Goal: Information Seeking & Learning: Check status

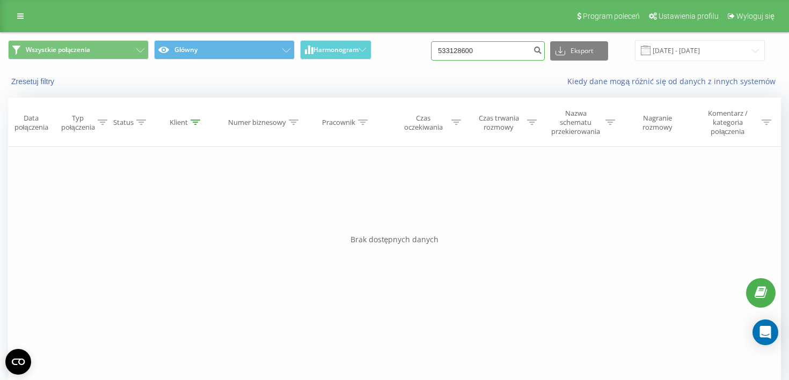
click at [480, 48] on input "533128600" at bounding box center [488, 50] width 114 height 19
paste input "793 541 235"
type input "793 541 235"
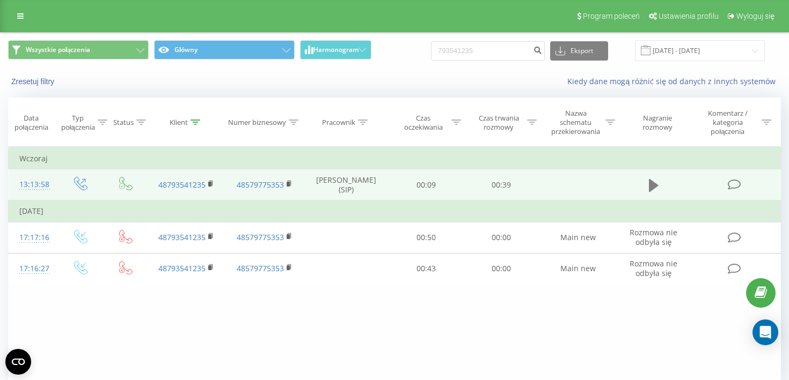
click at [651, 189] on icon at bounding box center [654, 185] width 10 height 13
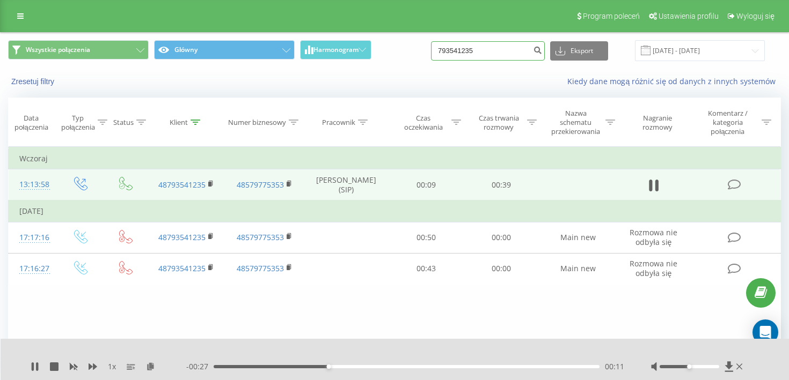
click at [491, 54] on input "793541235" at bounding box center [488, 50] width 114 height 19
paste input "533 128 600"
type input "533 128 600"
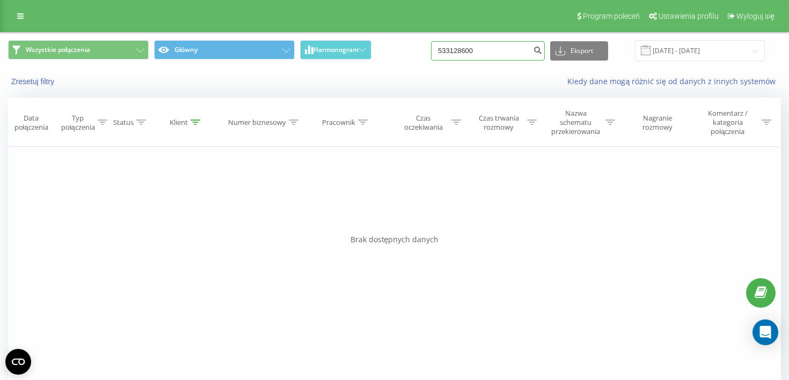
click at [520, 52] on input "533128600" at bounding box center [488, 50] width 114 height 19
paste input "05 455 305"
type input "505 455 305"
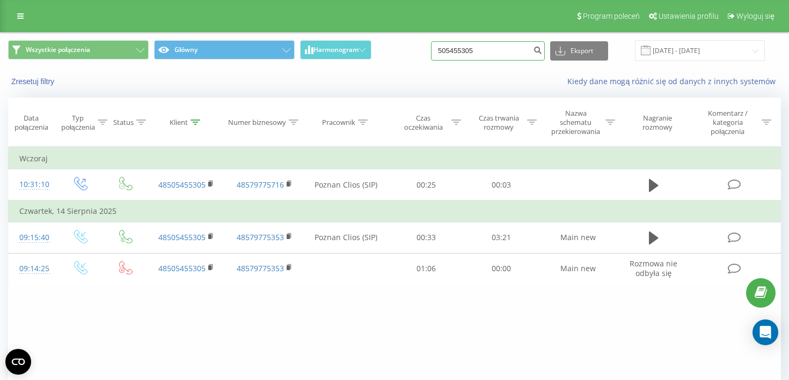
click at [480, 52] on input "505455305" at bounding box center [488, 50] width 114 height 19
paste input "664 939 218"
type input "664 939 218"
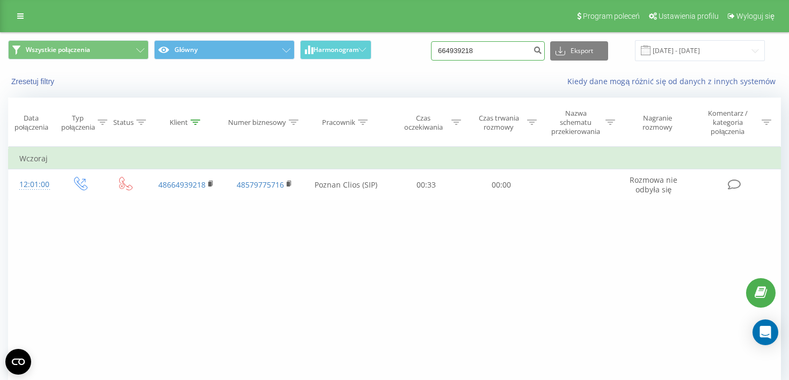
click at [509, 50] on input "664939218" at bounding box center [488, 50] width 114 height 19
paste input "48666327316"
type input "48666327316"
click at [503, 55] on input "48666327316" at bounding box center [488, 50] width 114 height 19
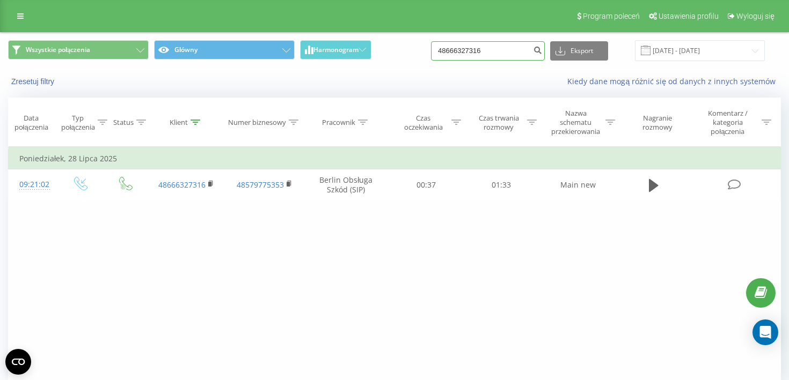
click at [503, 55] on input "48666327316" at bounding box center [488, 50] width 114 height 19
paste input "515869185"
type input "48515869185"
click at [515, 48] on input "48515869185" at bounding box center [488, 50] width 114 height 19
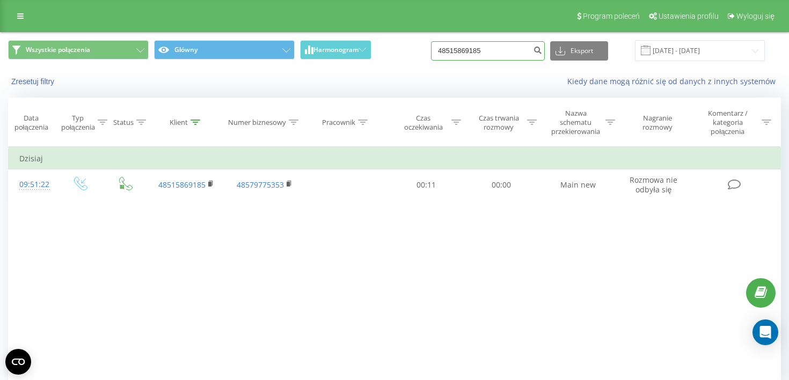
paste input "698 215 428"
type input "698 215 428"
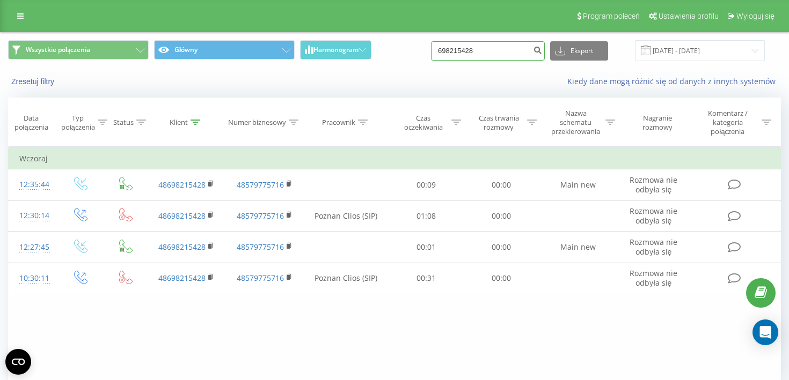
click at [517, 52] on input "698215428" at bounding box center [488, 50] width 114 height 19
paste input "48603139006"
type input "48603139006"
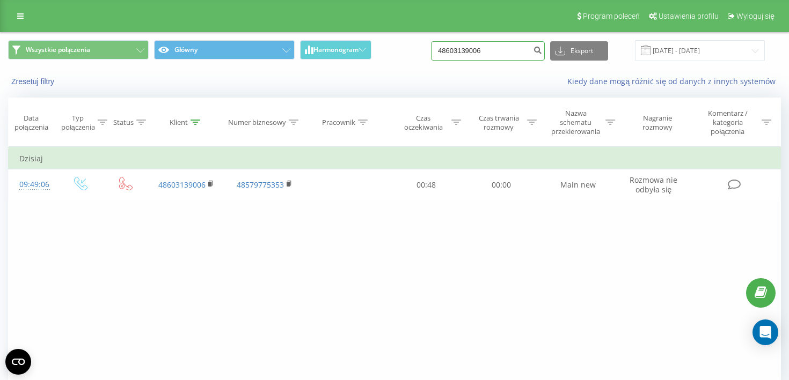
click at [517, 56] on input "48603139006" at bounding box center [488, 50] width 114 height 19
paste input "537822813"
type input "48537822813"
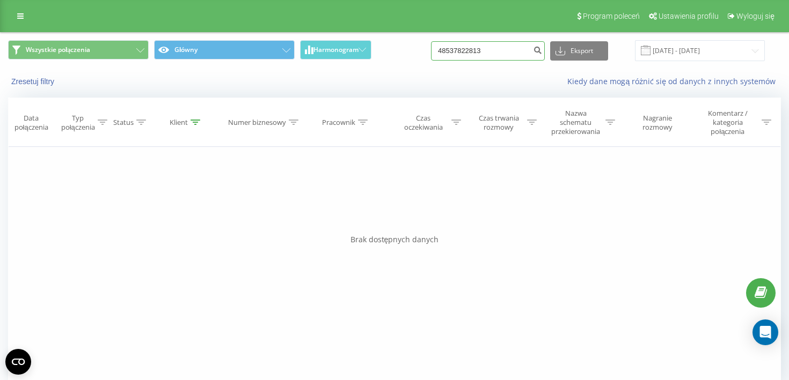
click at [513, 55] on input "48537822813" at bounding box center [488, 50] width 114 height 19
paste input "783 179 300"
type input "783 179 300"
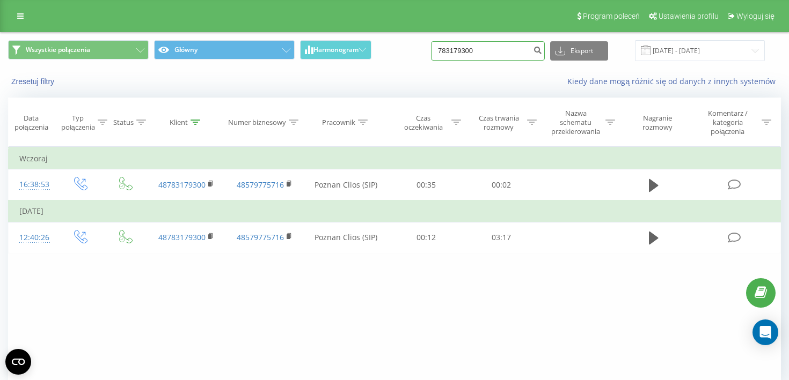
click at [497, 52] on input "783179300" at bounding box center [488, 50] width 114 height 19
paste input "4850832618"
type input "48508326180"
click at [517, 53] on input "48508326180" at bounding box center [488, 50] width 114 height 19
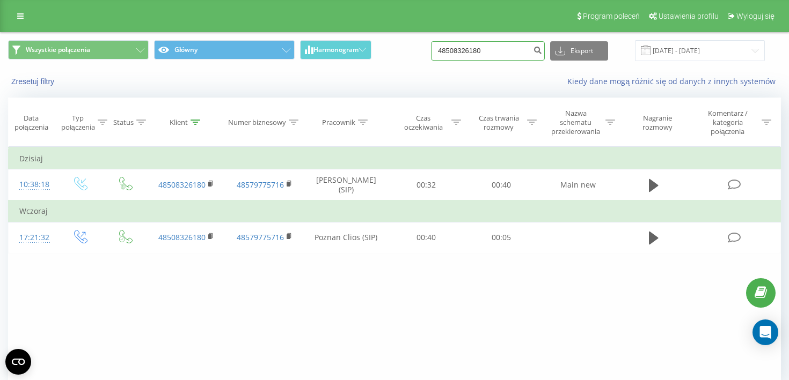
click at [517, 53] on input "48508326180" at bounding box center [488, 50] width 114 height 19
paste input "2186408"
type input "48502186408"
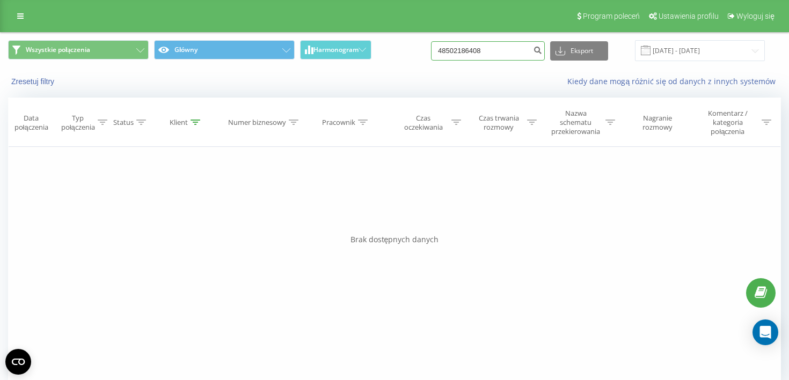
click at [504, 49] on input "48502186408" at bounding box center [488, 50] width 114 height 19
click at [526, 48] on input "48502186408" at bounding box center [488, 50] width 114 height 19
paste input "695561950"
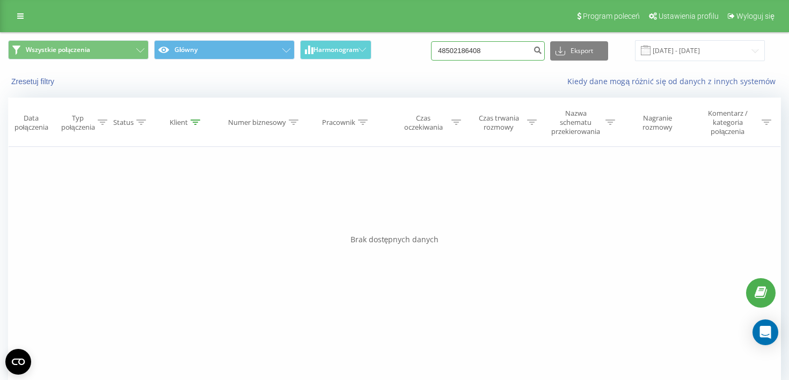
type input "695561950"
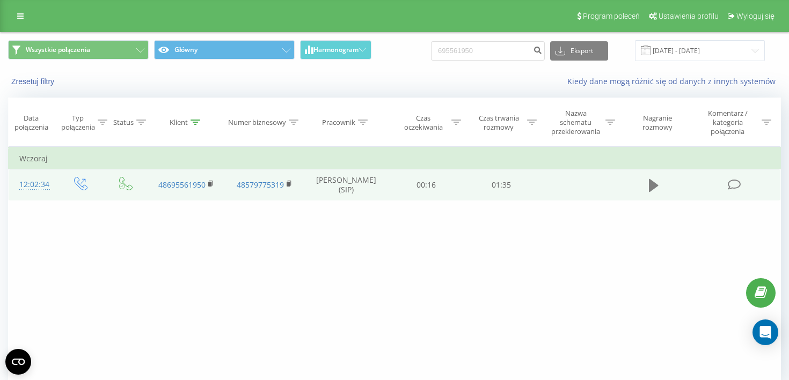
click at [654, 190] on icon at bounding box center [654, 185] width 10 height 13
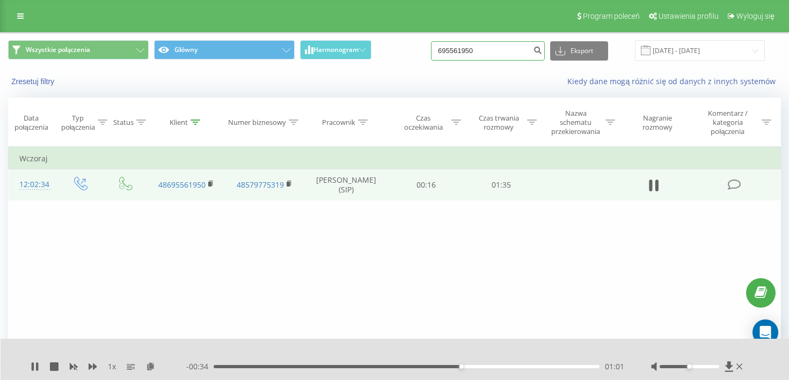
click at [518, 48] on input "695561950" at bounding box center [488, 50] width 114 height 19
paste input "696665540"
type input "696665540"
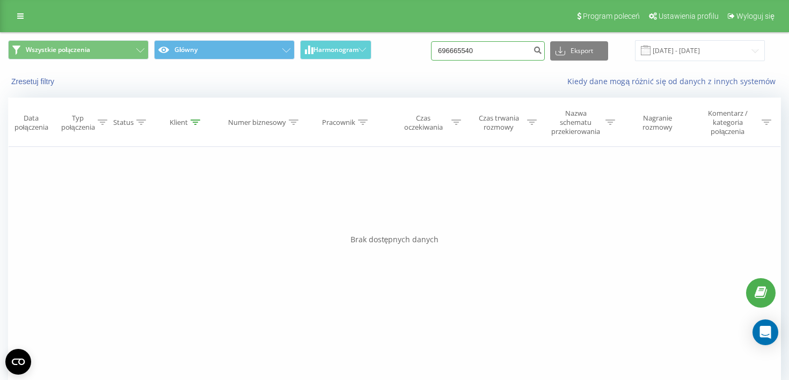
click at [512, 58] on input "696665540" at bounding box center [488, 50] width 114 height 19
paste input "48502032044"
type input "48502032044"
click at [476, 55] on input "48502032044" at bounding box center [488, 50] width 114 height 19
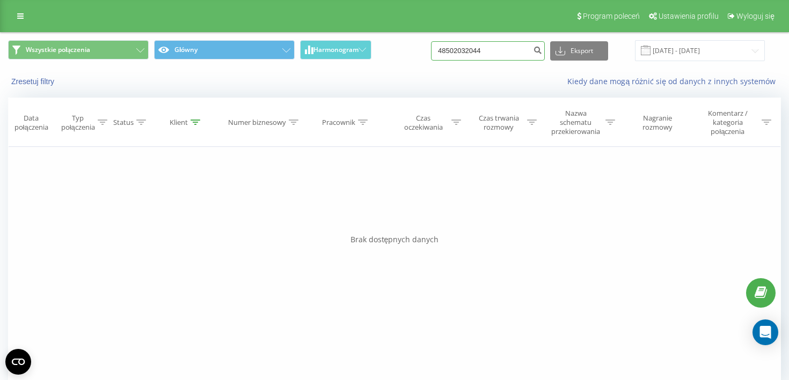
click at [476, 55] on input "48502032044" at bounding box center [488, 50] width 114 height 19
click at [505, 52] on input at bounding box center [488, 50] width 114 height 19
paste input "733002713"
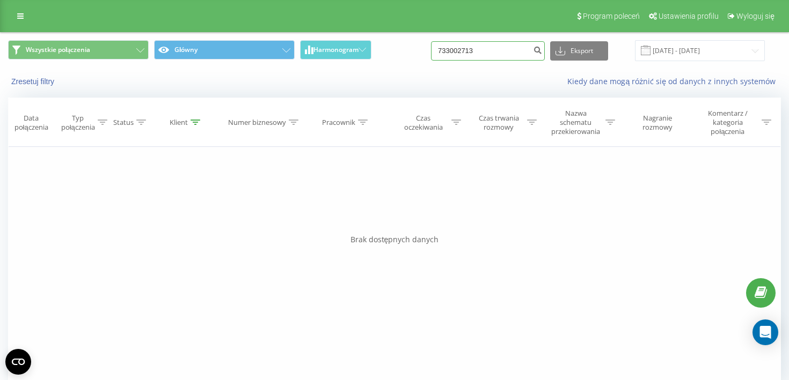
type input "733002713"
click at [511, 47] on input "733002713" at bounding box center [488, 50] width 114 height 19
paste input "48601992639"
type input "48601992639"
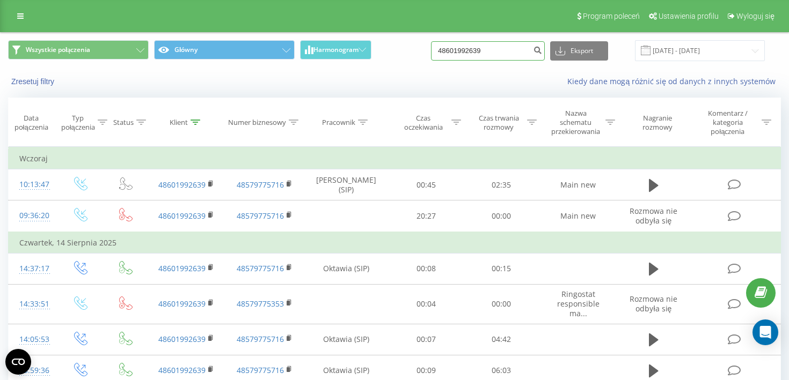
click at [509, 52] on input "48601992639" at bounding box center [488, 50] width 114 height 19
paste input "608 299 914"
type input "608 299 914"
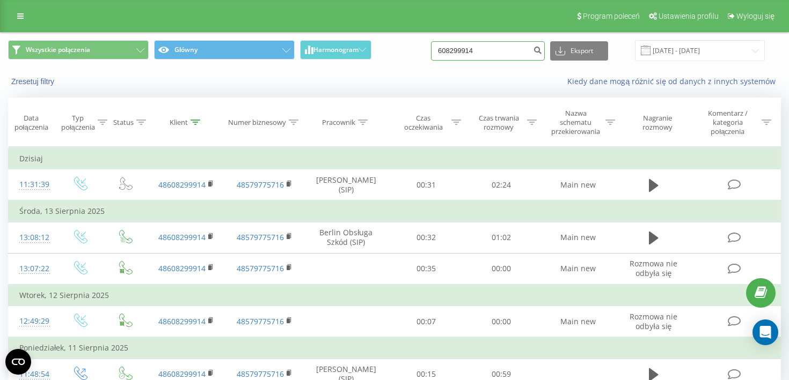
click at [496, 54] on input "608299914" at bounding box center [488, 50] width 114 height 19
paste input "785720329"
type input "785720329"
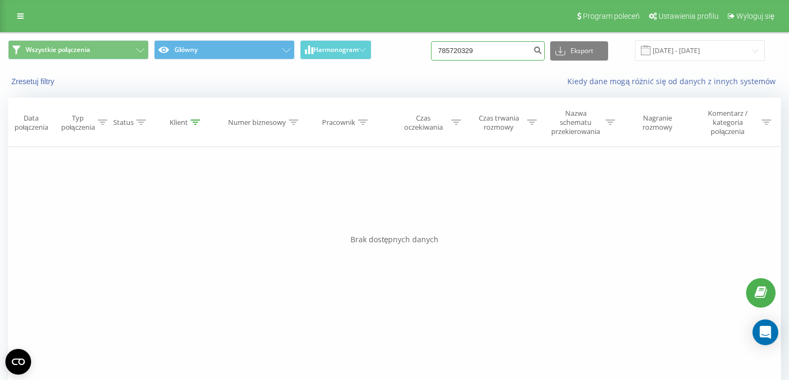
click at [504, 53] on input "785720329" at bounding box center [488, 50] width 114 height 19
paste input "785720329"
type input "785720329"
click at [513, 50] on input "785720329" at bounding box center [488, 50] width 114 height 19
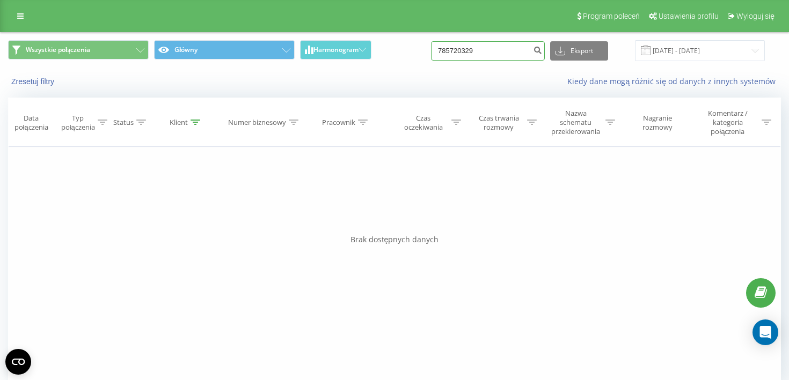
click at [489, 48] on input "785720329" at bounding box center [488, 50] width 114 height 19
paste input "48537456543"
type input "48537456543"
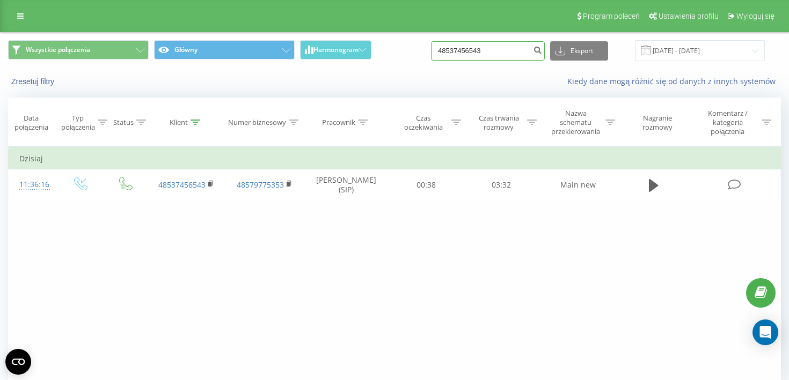
click at [511, 55] on input "48537456543" at bounding box center [488, 50] width 114 height 19
paste input "601 733 907"
type input "601 733 907"
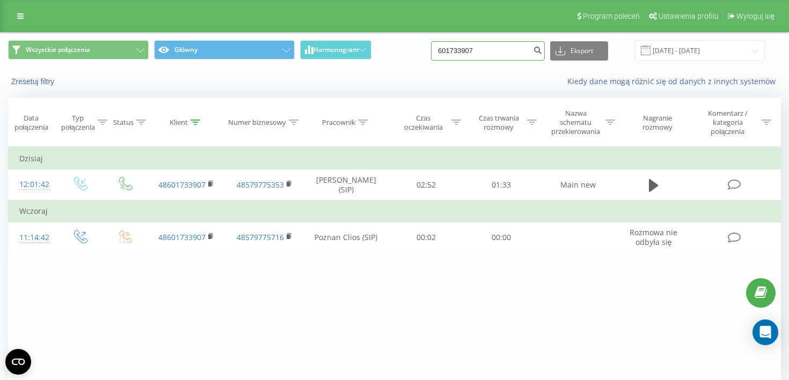
click at [519, 55] on input "601733907" at bounding box center [488, 50] width 114 height 19
paste input "512 012 3"
type input "512 012 307"
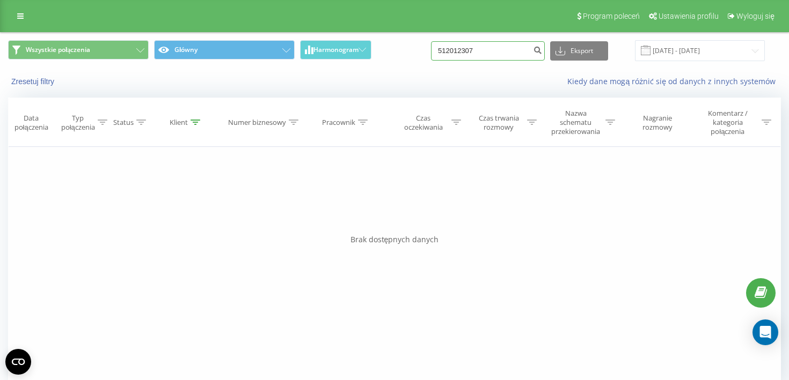
click at [503, 52] on input "512012307" at bounding box center [488, 50] width 114 height 19
paste input "07 728 872"
type input "507 728 872"
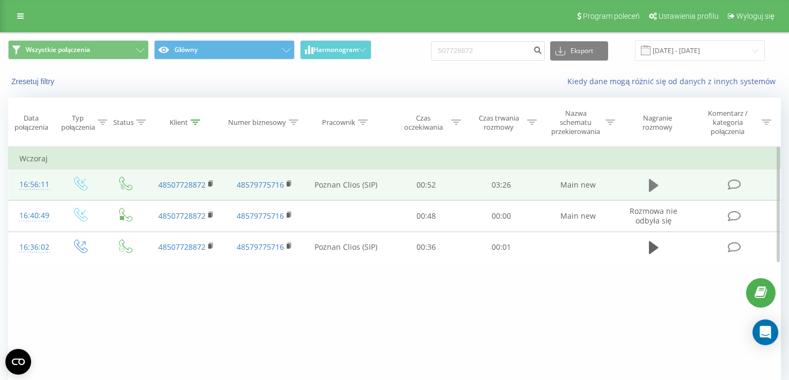
click at [654, 185] on icon at bounding box center [654, 185] width 10 height 13
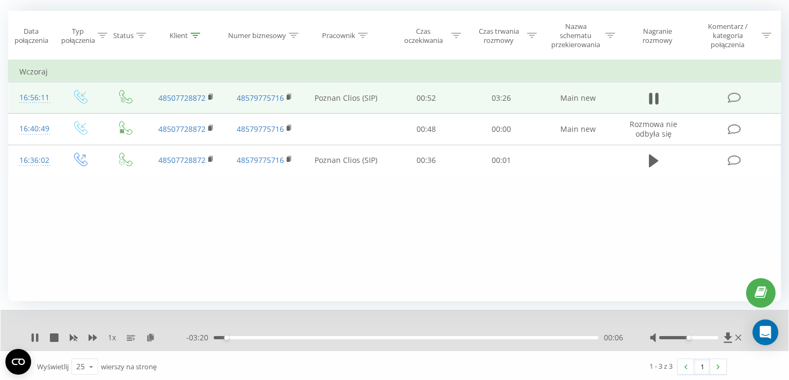
scroll to position [87, 0]
click at [92, 339] on icon at bounding box center [93, 337] width 9 height 6
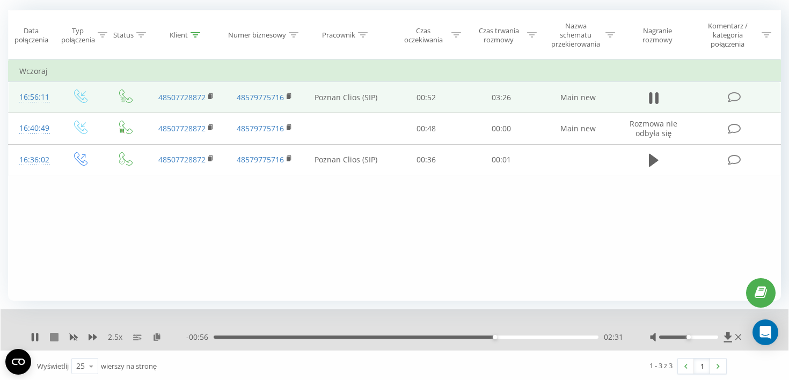
click at [55, 341] on icon at bounding box center [54, 337] width 9 height 9
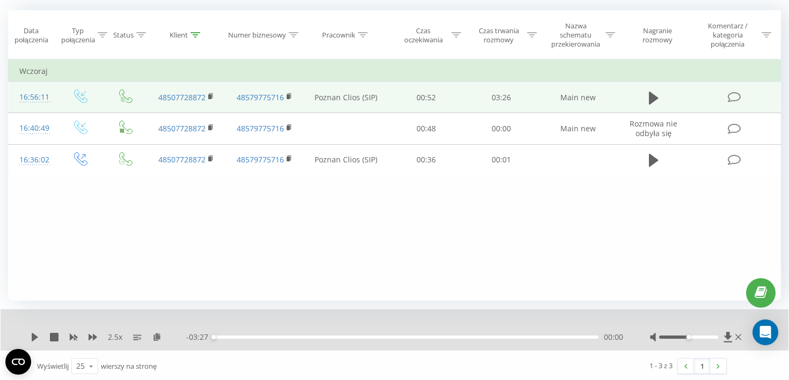
scroll to position [0, 0]
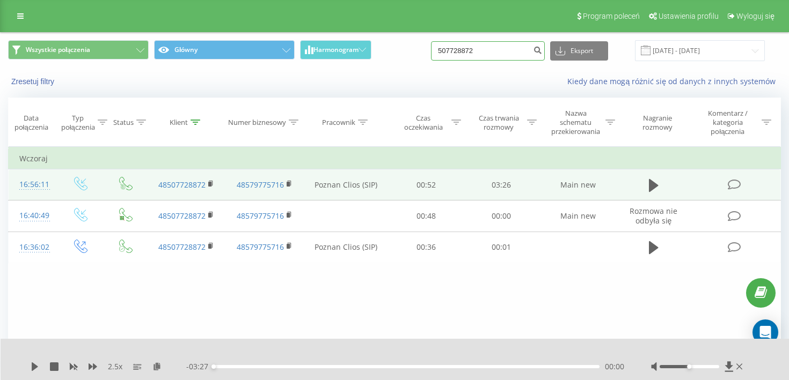
click at [528, 55] on input "507728872" at bounding box center [488, 50] width 114 height 19
paste input "2 744 440"
type input "502 744 440"
